Goal: Task Accomplishment & Management: Use online tool/utility

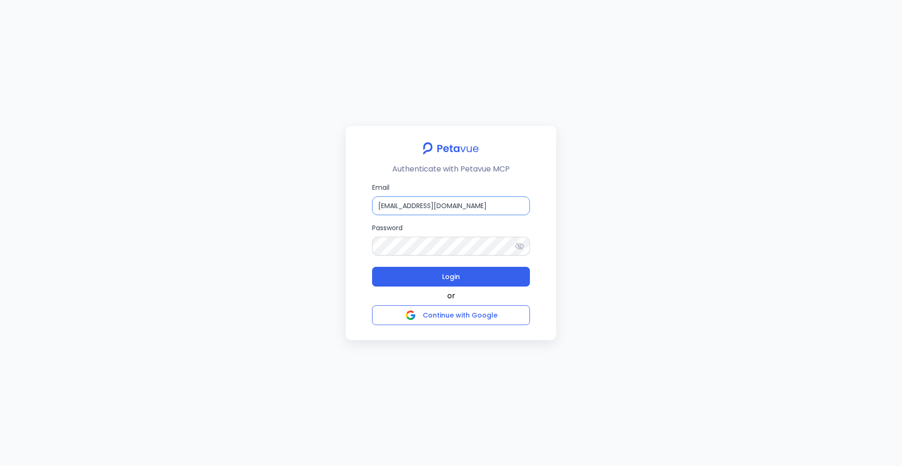
click at [497, 203] on input "[EMAIL_ADDRESS][DOMAIN_NAME]" at bounding box center [451, 205] width 158 height 19
type input "[EMAIL_ADDRESS][DOMAIN_NAME]"
click at [523, 243] on icon at bounding box center [519, 245] width 9 height 9
click at [480, 281] on button "Login" at bounding box center [451, 277] width 158 height 20
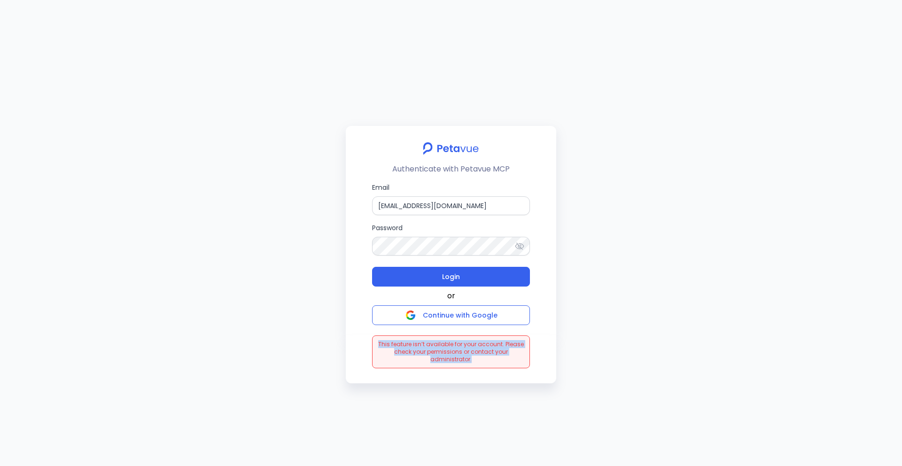
drag, startPoint x: 381, startPoint y: 344, endPoint x: 485, endPoint y: 367, distance: 106.2
click at [485, 367] on div "This feature isn’t available for your account. Please check your permissions or…" at bounding box center [451, 351] width 158 height 33
copy span "This feature isn’t available for your account. Please check your permissions or…"
click at [524, 410] on div "Authenticate with Petavue MCP Email [EMAIL_ADDRESS][DOMAIN_NAME] Password Login…" at bounding box center [451, 233] width 902 height 466
